Goal: Navigation & Orientation: Find specific page/section

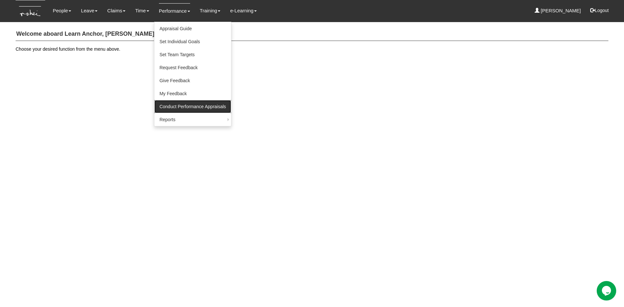
click at [174, 104] on link "Conduct Performance Appraisals" at bounding box center [192, 106] width 77 height 13
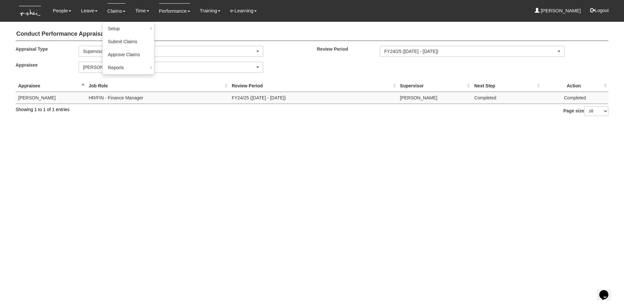
click at [118, 12] on link "Claims" at bounding box center [116, 10] width 18 height 15
click at [91, 27] on link "Apply for Leave" at bounding box center [103, 28] width 54 height 13
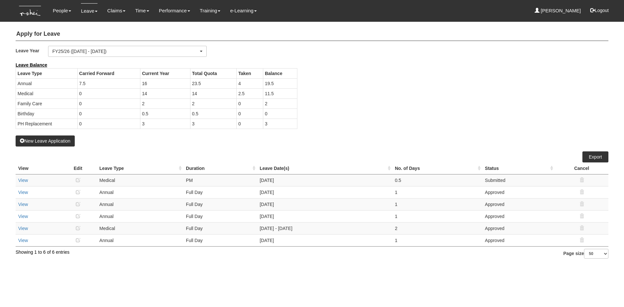
select select "50"
click at [242, 44] on link "My Courses" at bounding box center [250, 41] width 51 height 13
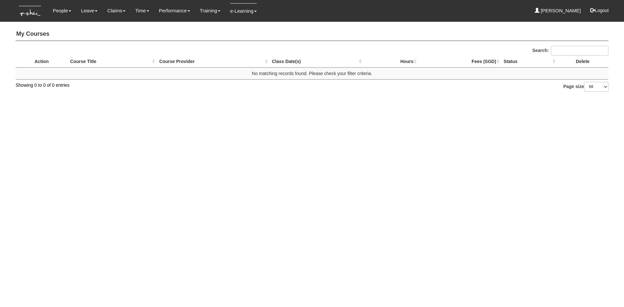
select select "50"
